Goal: Navigation & Orientation: Find specific page/section

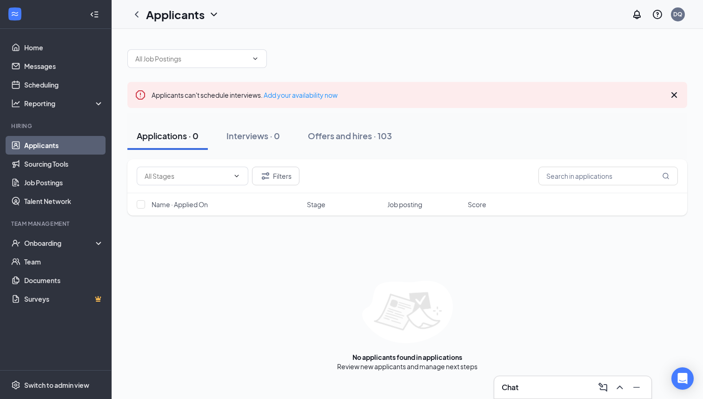
click at [675, 95] on icon "Cross" at bounding box center [675, 95] width 6 height 6
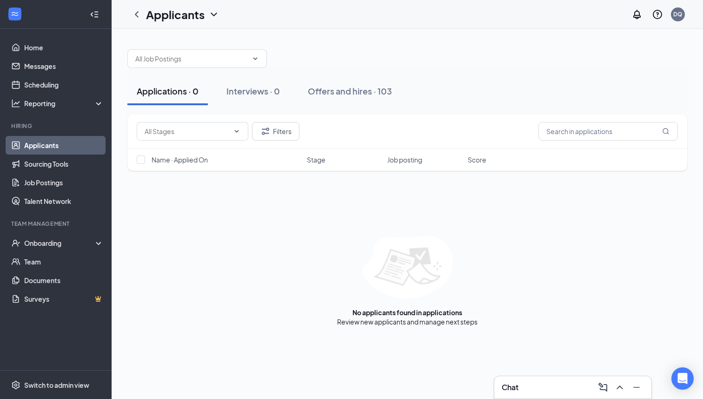
click at [306, 55] on div at bounding box center [407, 54] width 560 height 28
